Goal: Navigation & Orientation: Find specific page/section

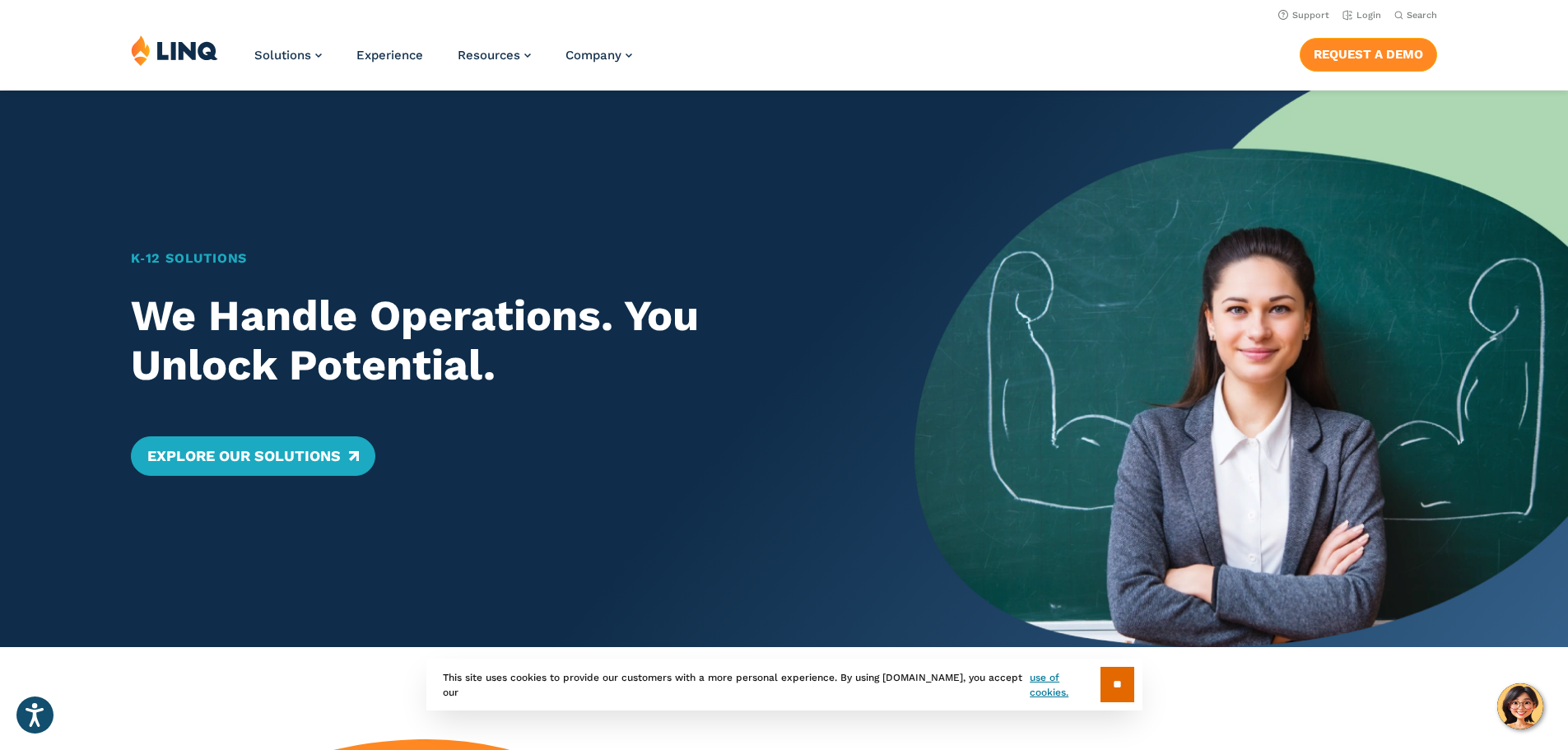
click at [1373, 54] on link "Request a Demo" at bounding box center [1368, 54] width 137 height 33
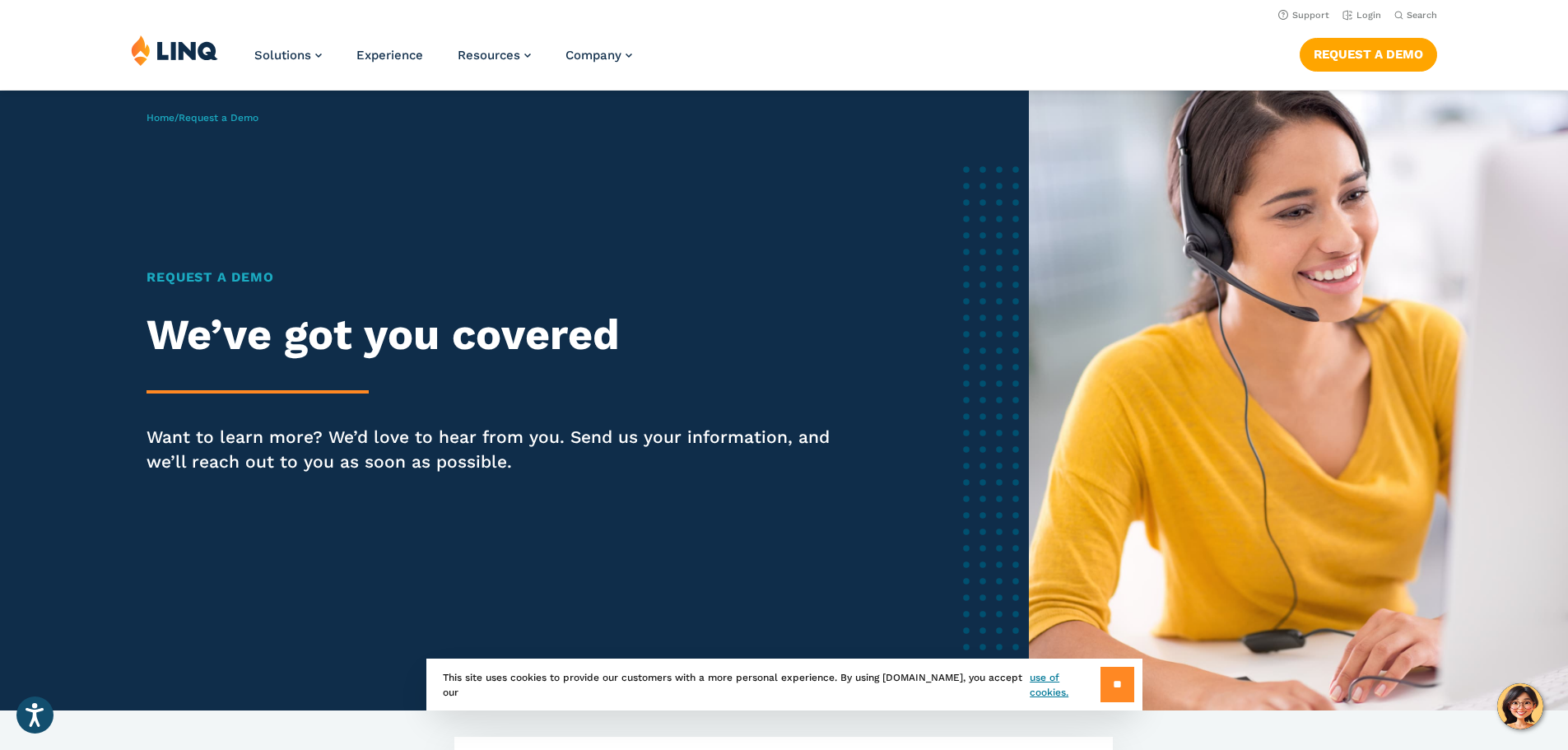
click at [1107, 682] on input "**" at bounding box center [1118, 684] width 34 height 36
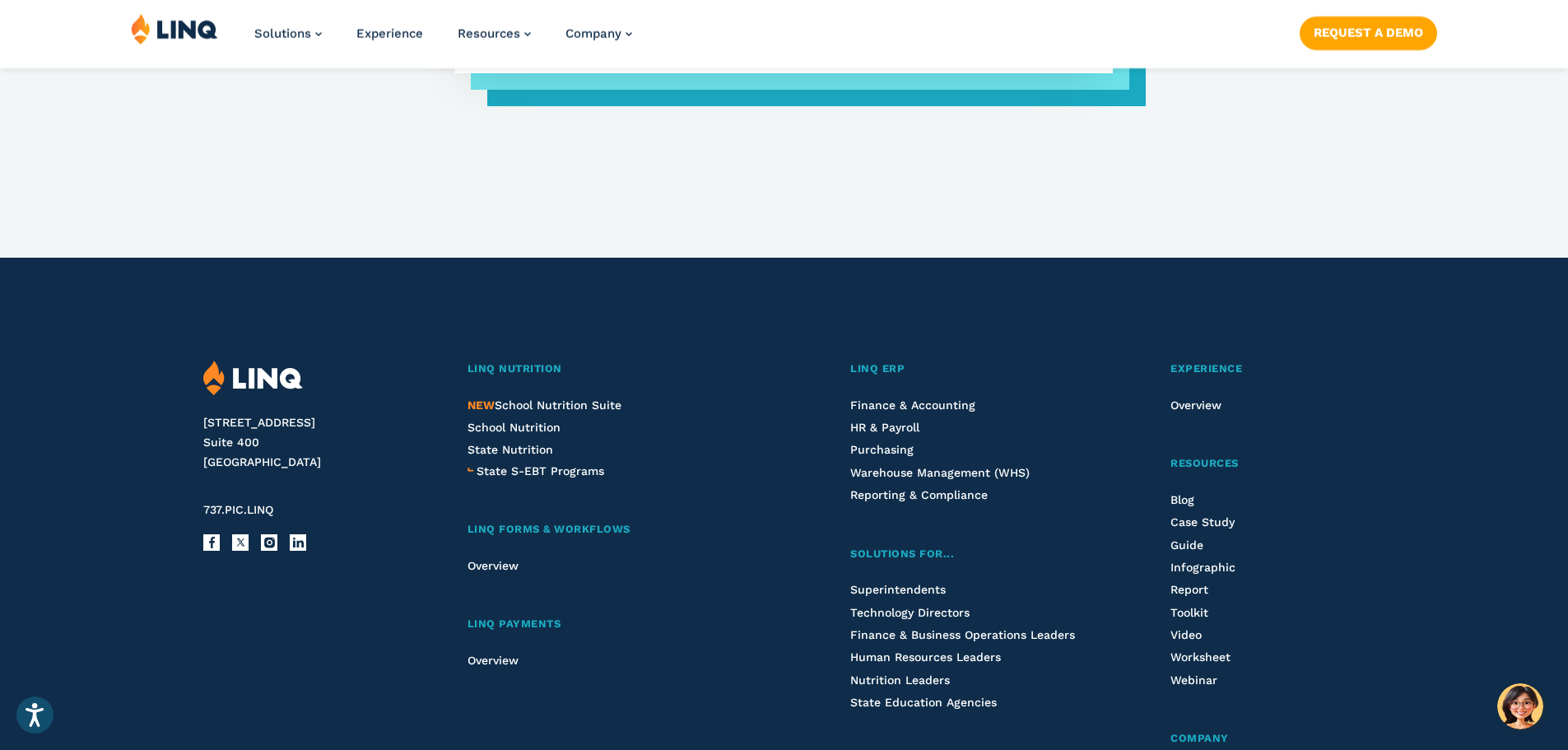
scroll to position [1553, 0]
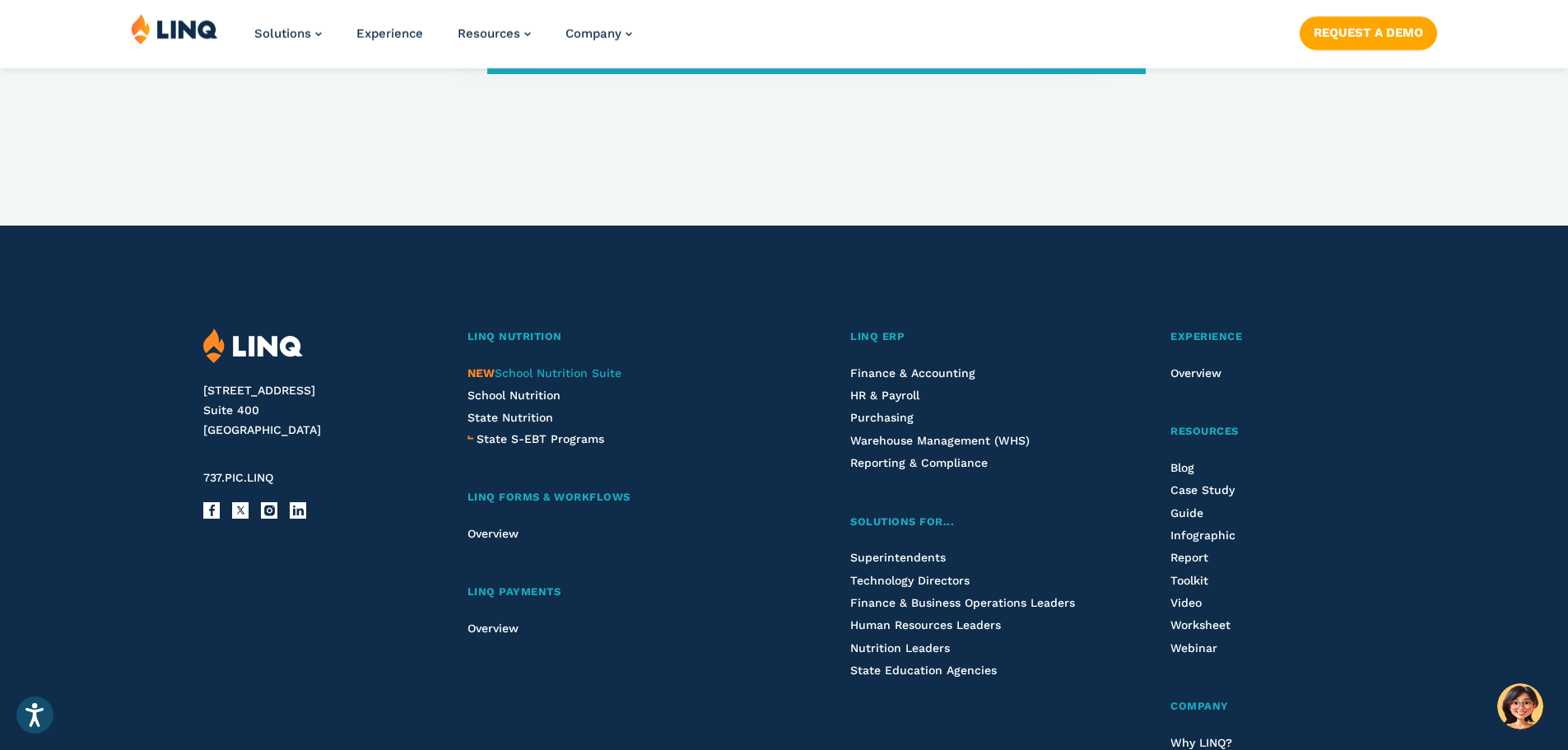
click at [570, 374] on span "NEW School Nutrition Suite" at bounding box center [544, 372] width 154 height 13
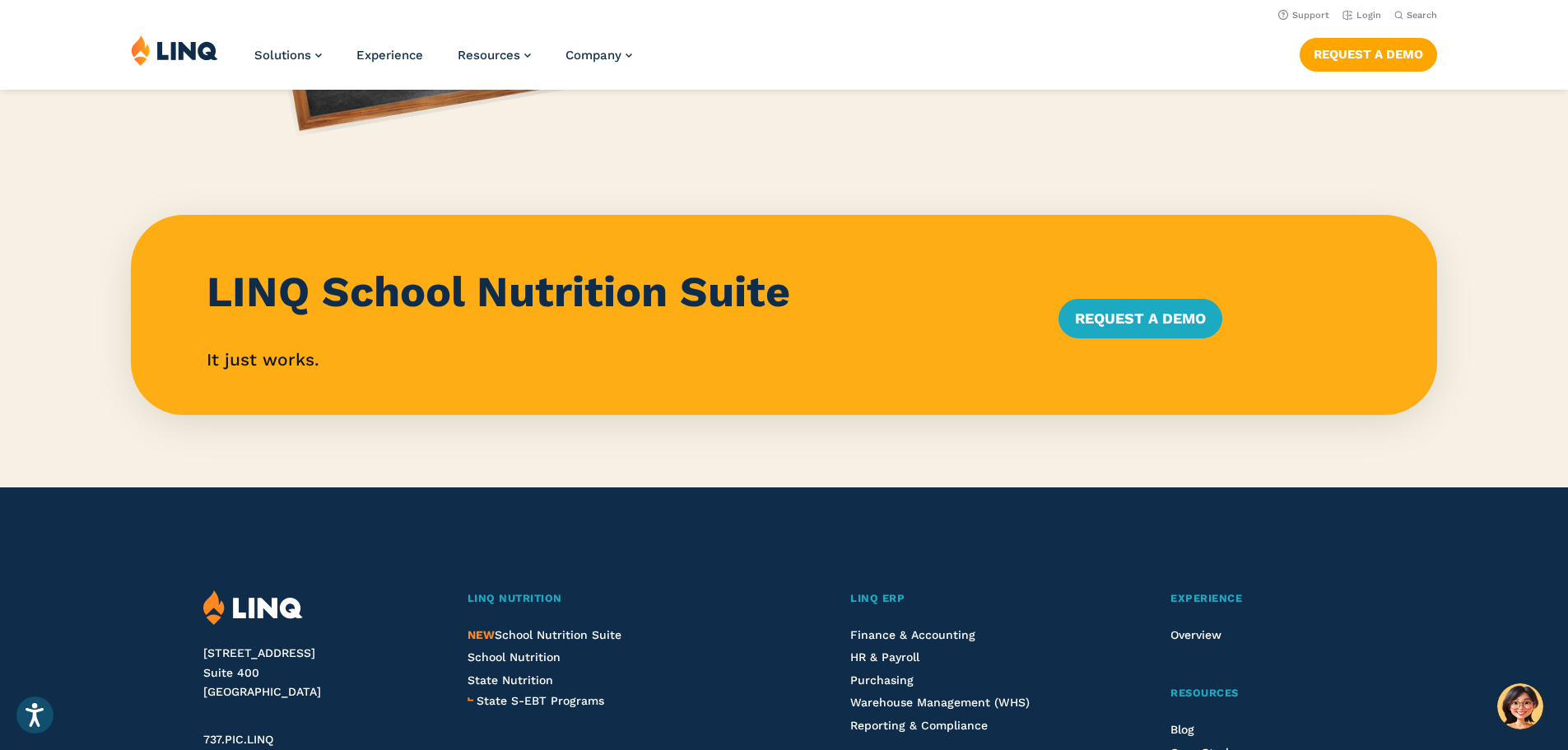
scroll to position [1463, 0]
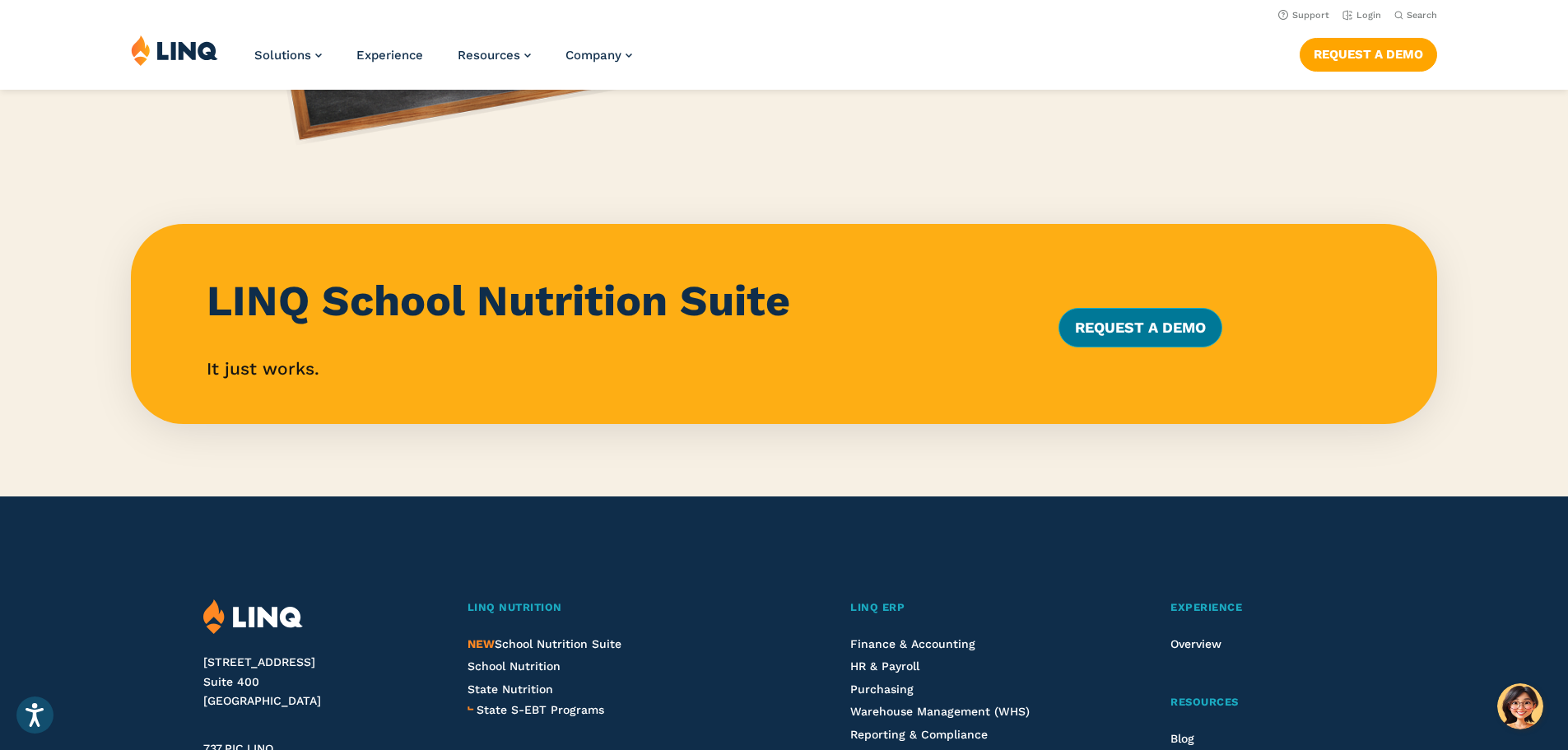
click at [1113, 332] on link "Request a Demo" at bounding box center [1140, 328] width 163 height 39
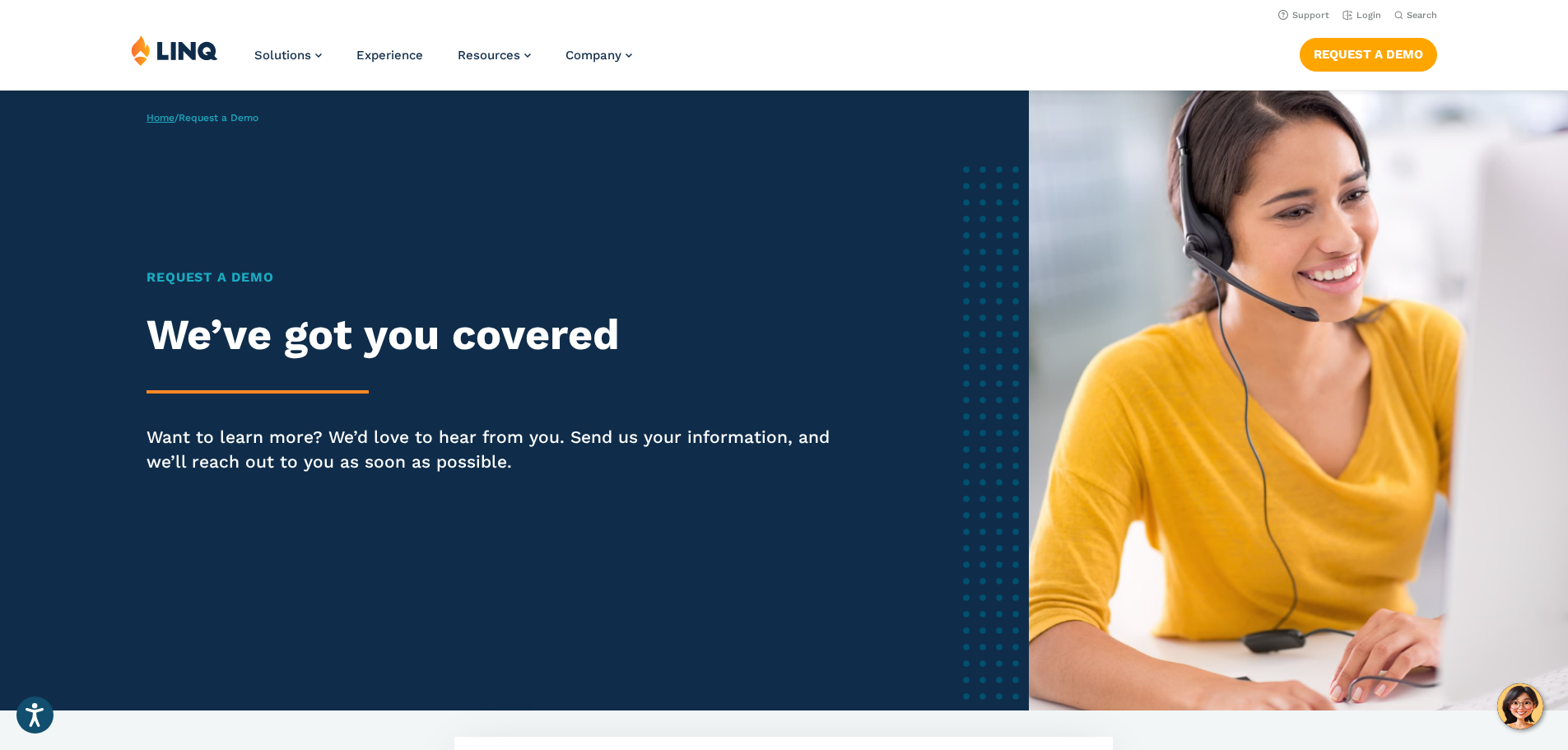
click at [158, 117] on link "Home" at bounding box center [160, 117] width 28 height 12
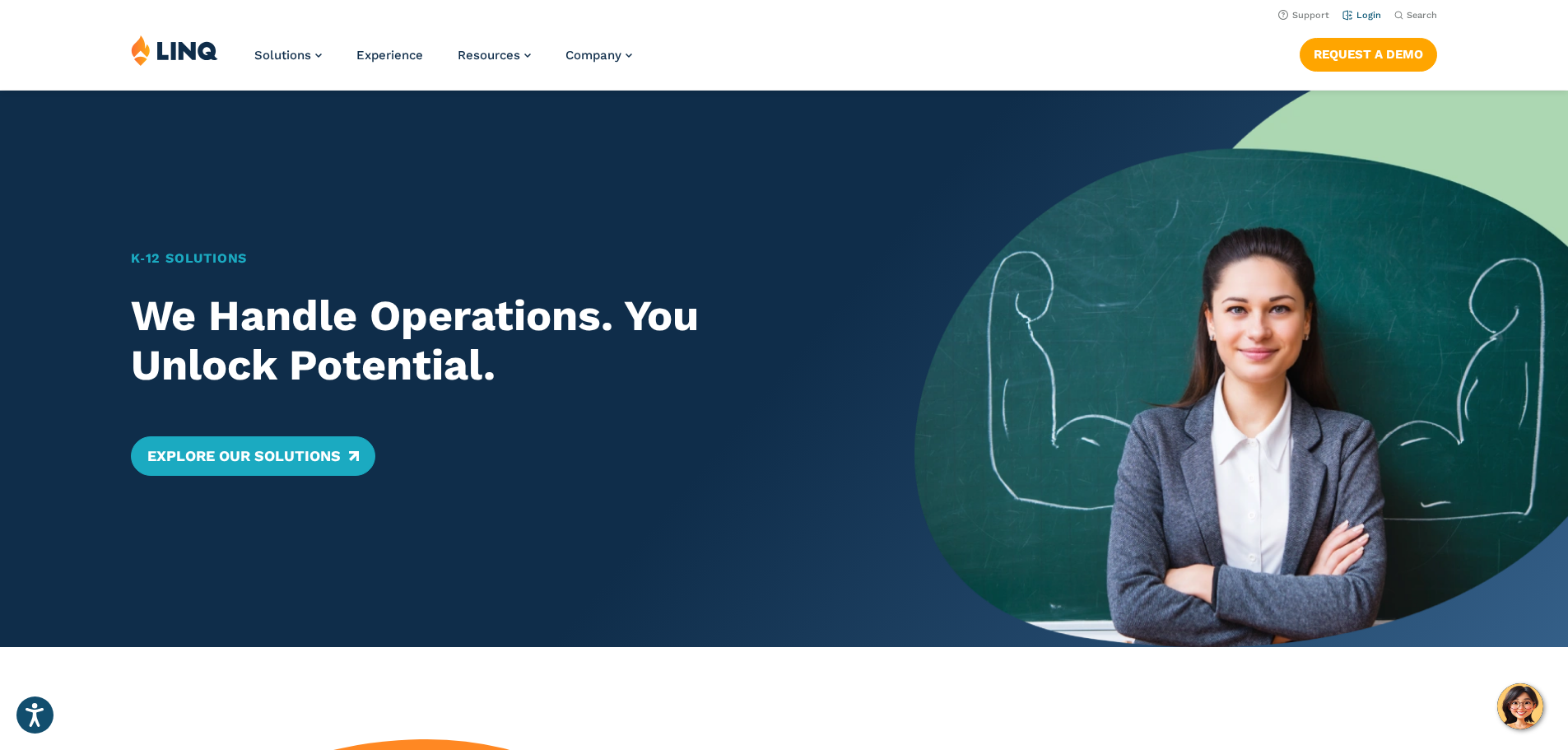
click at [1359, 15] on link "Login" at bounding box center [1361, 15] width 38 height 11
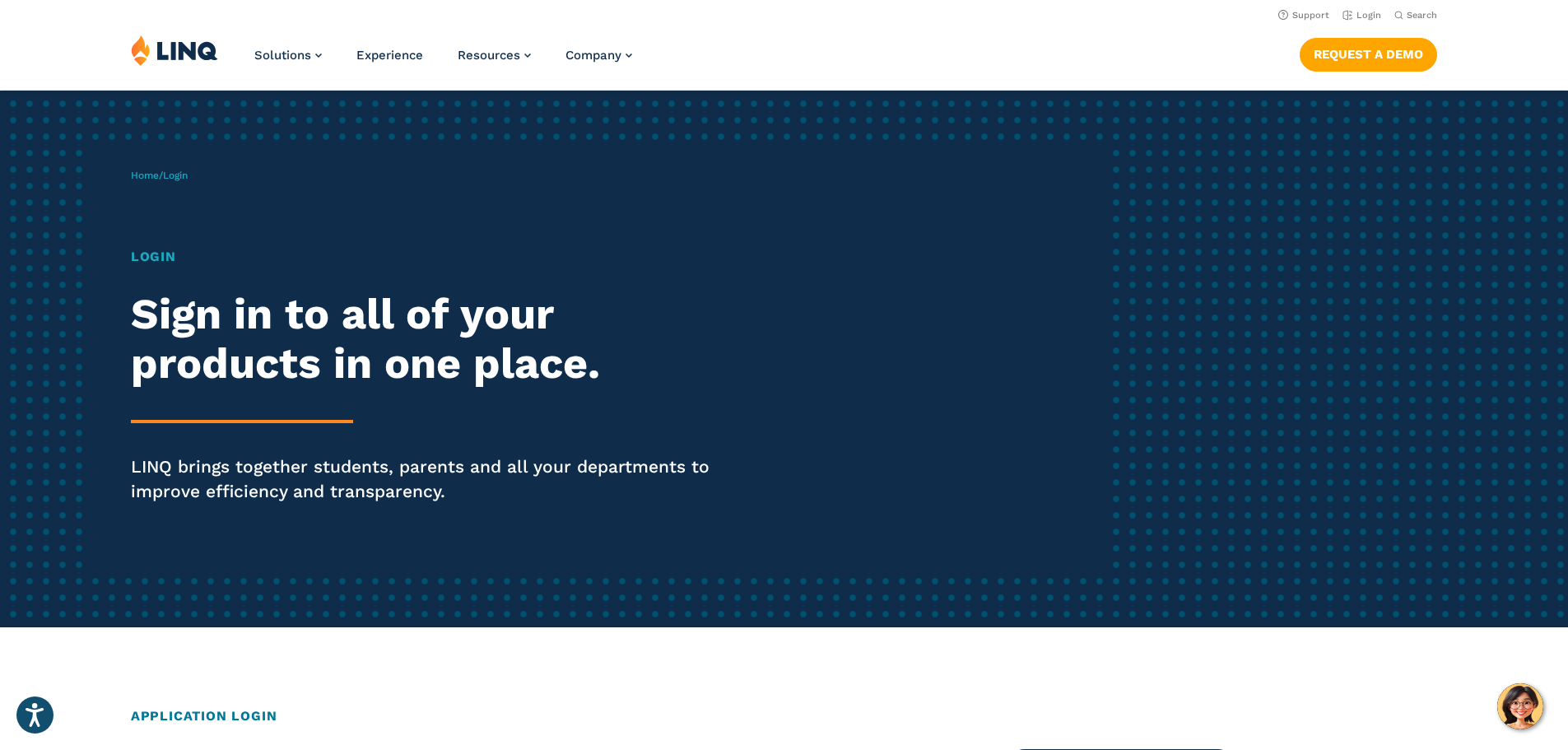
click at [151, 260] on h1 "Login" at bounding box center [433, 256] width 604 height 20
click at [187, 174] on span "Login" at bounding box center [175, 175] width 25 height 12
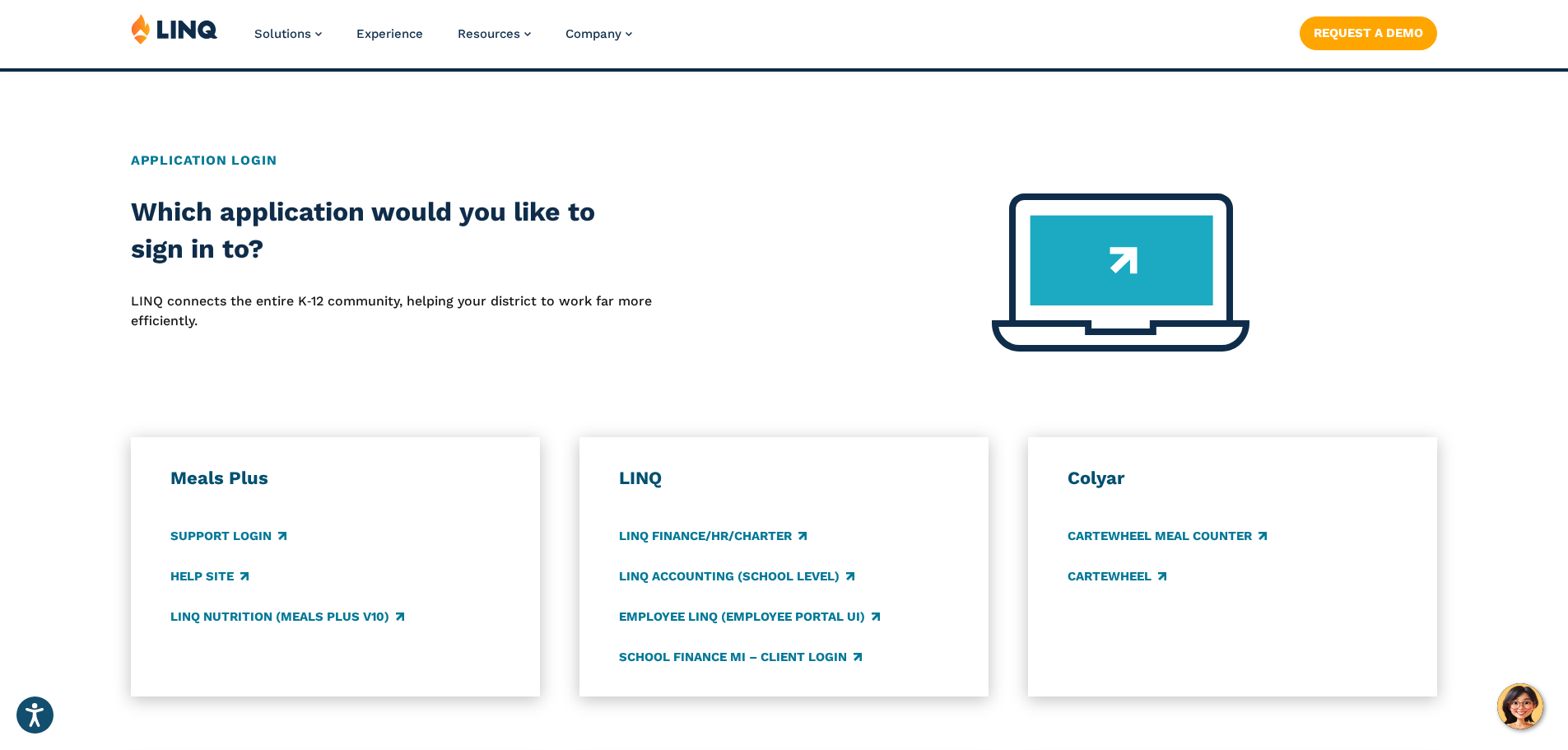
scroll to position [559, 0]
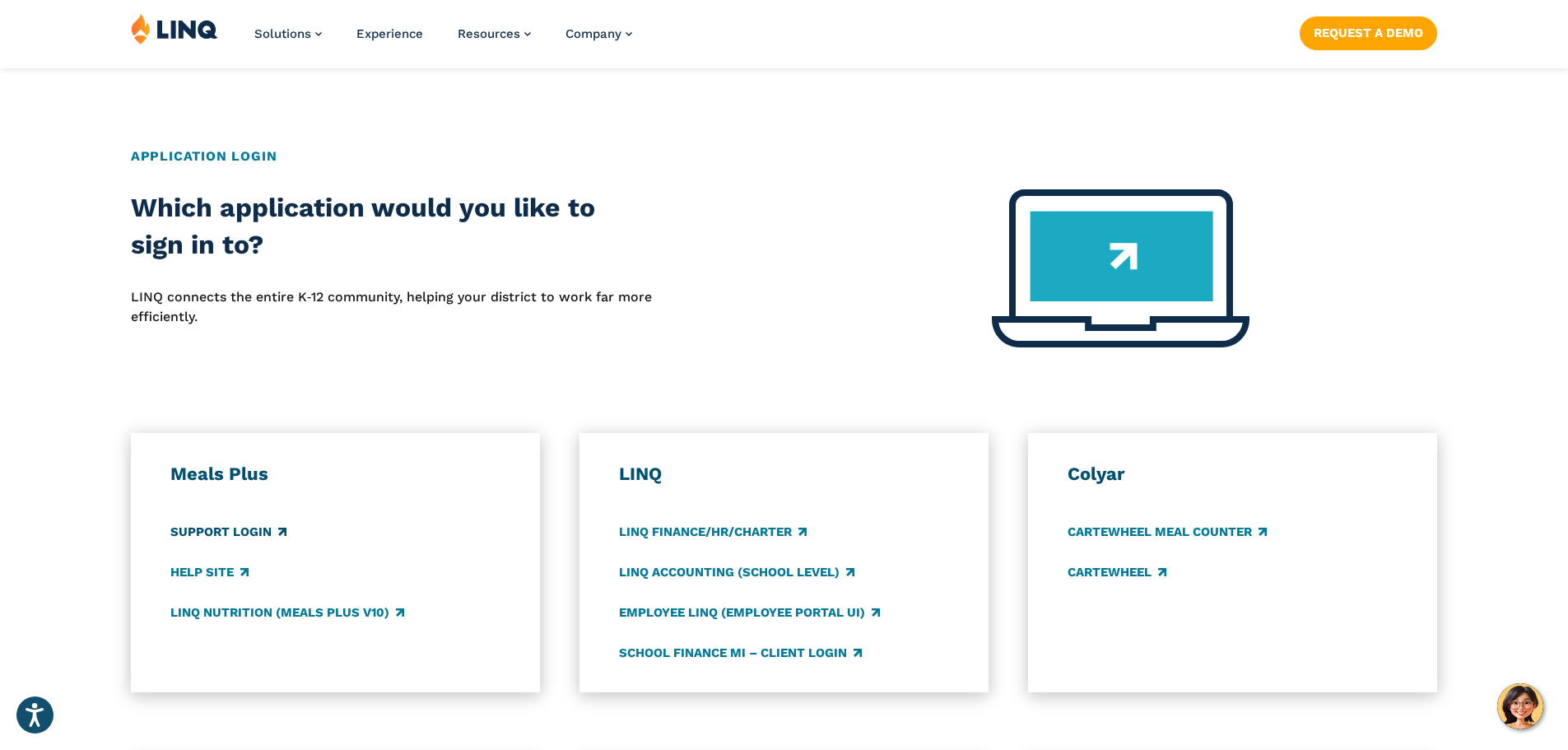
click at [247, 531] on link "Support Login" at bounding box center [228, 531] width 116 height 18
